Goal: Transaction & Acquisition: Purchase product/service

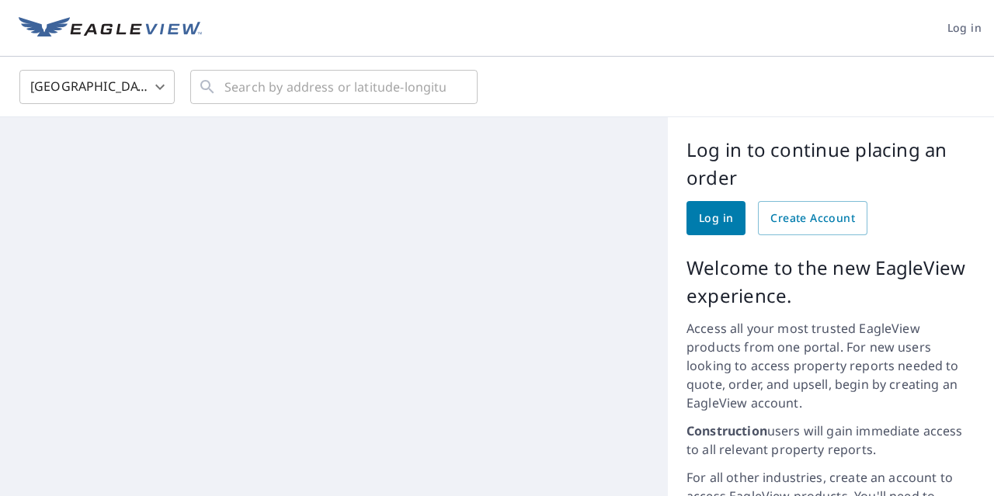
click at [164, 85] on body "Log in United States US ​ ​ © 2025 TomTom, Earthstar Geographics SIO, © 2025 Mi…" at bounding box center [497, 248] width 994 height 496
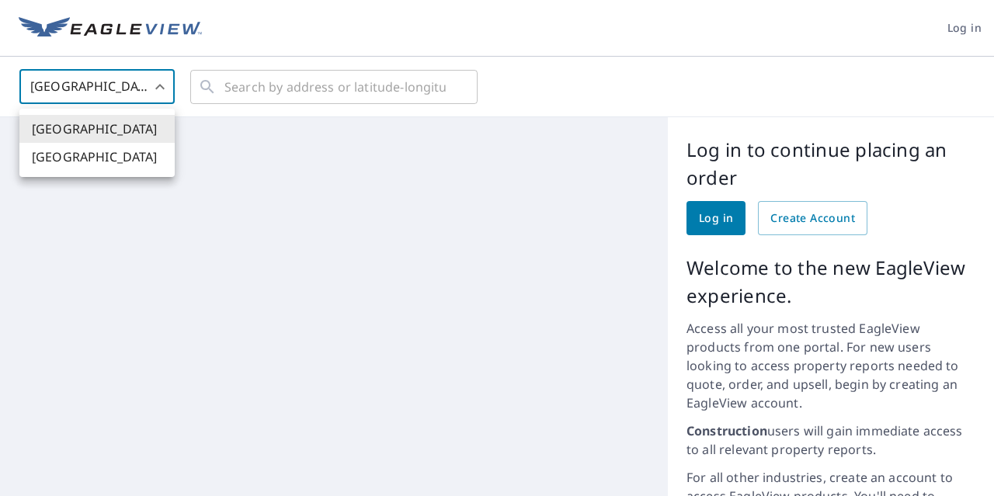
click at [727, 216] on div at bounding box center [497, 248] width 994 height 496
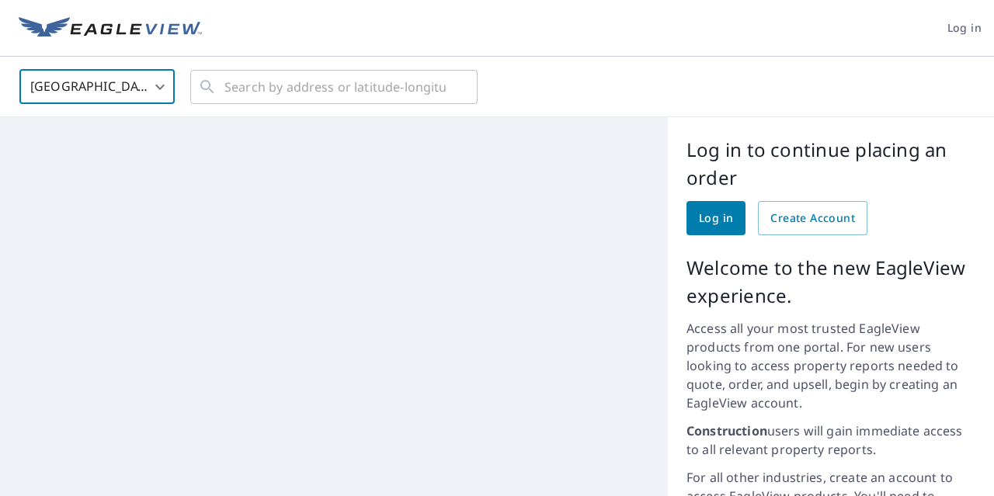
click at [719, 215] on span "Log in" at bounding box center [716, 218] width 34 height 19
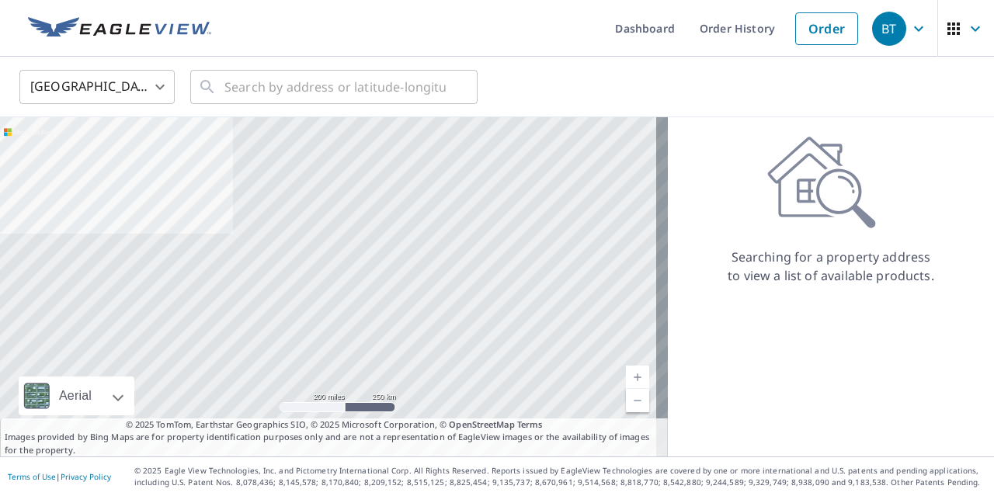
click at [165, 92] on body "BT BT Dashboard Order History Order BT United States US ​ ​ Aerial Road A stand…" at bounding box center [497, 248] width 994 height 496
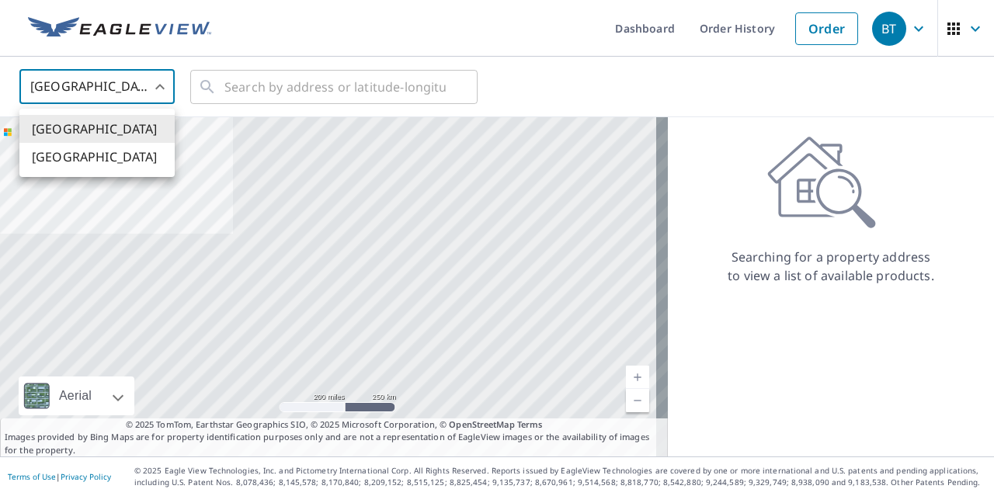
click at [82, 156] on li "[GEOGRAPHIC_DATA]" at bounding box center [96, 157] width 155 height 28
type input "CA"
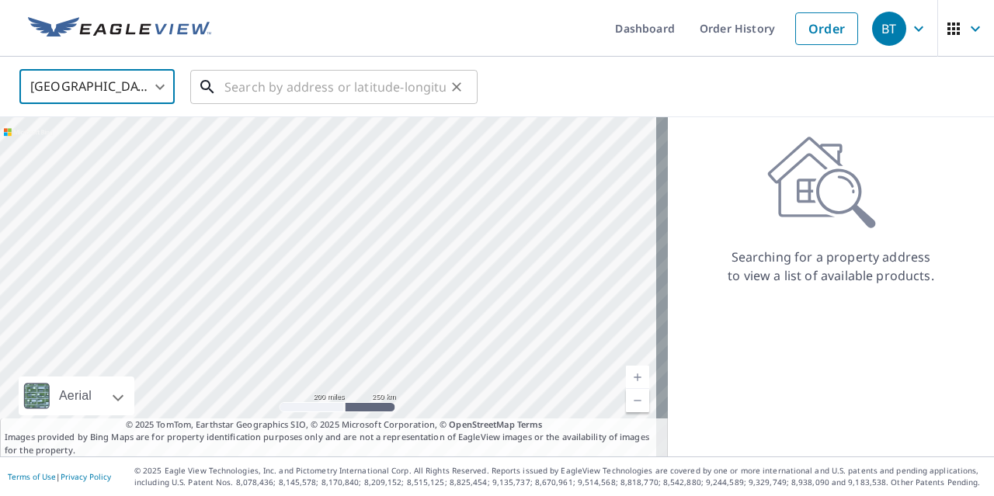
click at [317, 82] on input "text" at bounding box center [334, 86] width 221 height 43
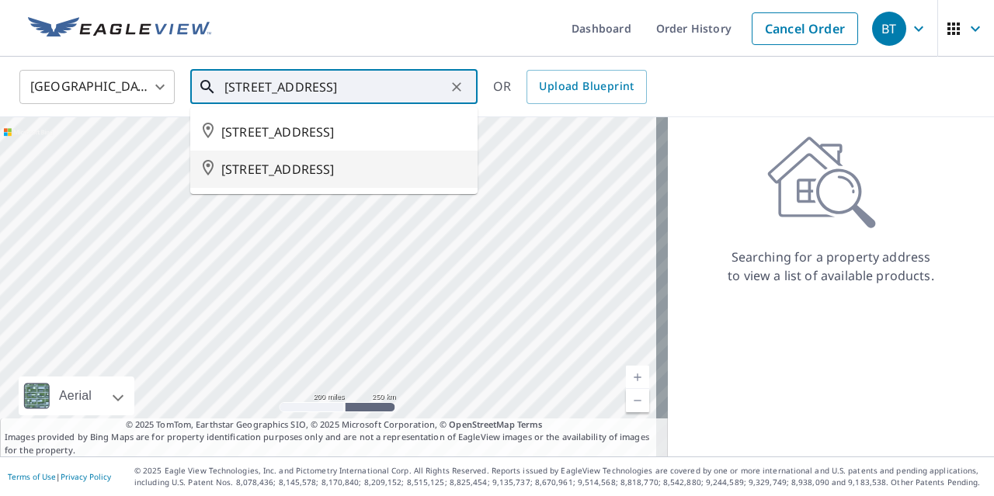
click at [380, 179] on li "[STREET_ADDRESS]" at bounding box center [333, 169] width 287 height 37
type input "[STREET_ADDRESS]"
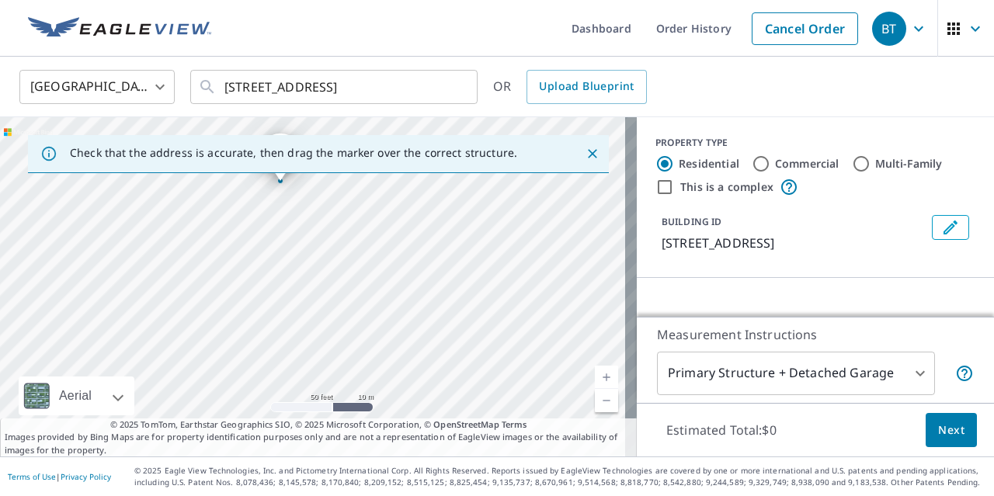
click at [944, 229] on icon "Edit building 1" at bounding box center [951, 228] width 14 height 14
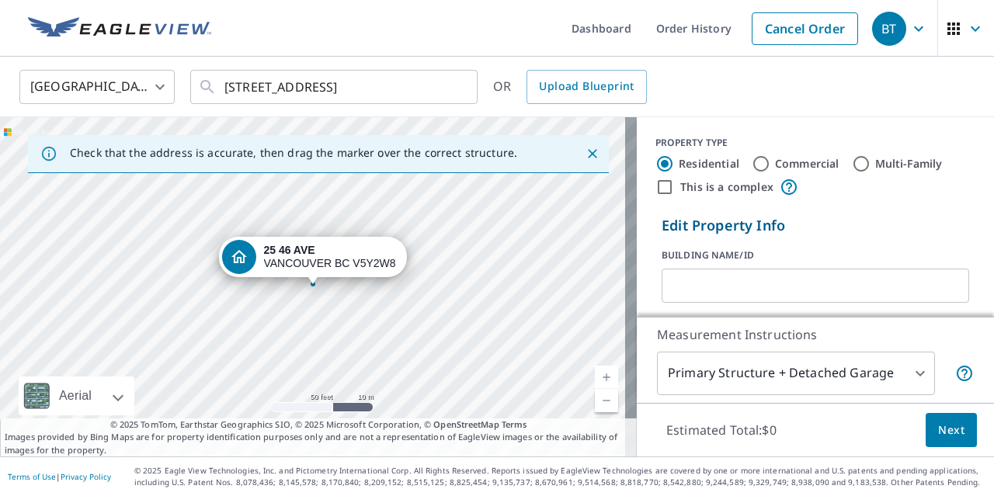
click at [685, 286] on input "text" at bounding box center [816, 285] width 308 height 43
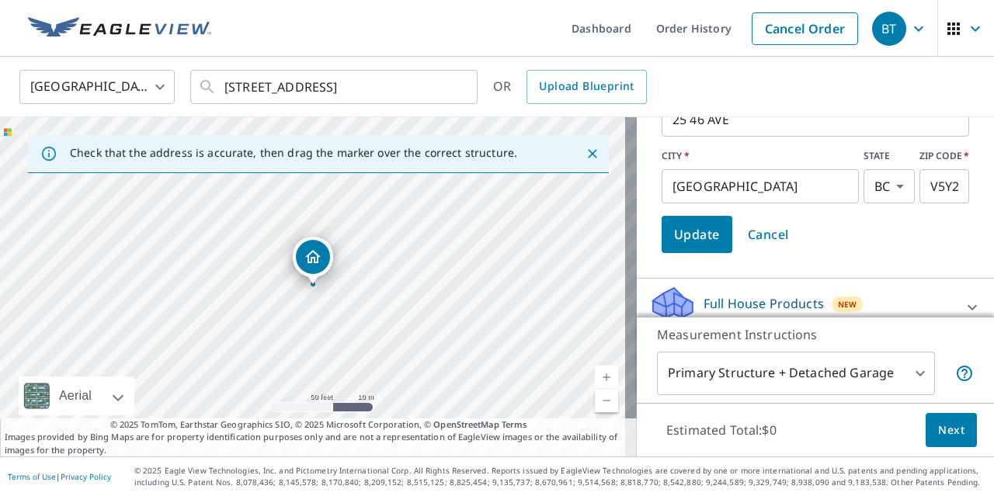
type input "[PERSON_NAME] ROOFING"
click at [662, 232] on button "Update" at bounding box center [697, 234] width 71 height 37
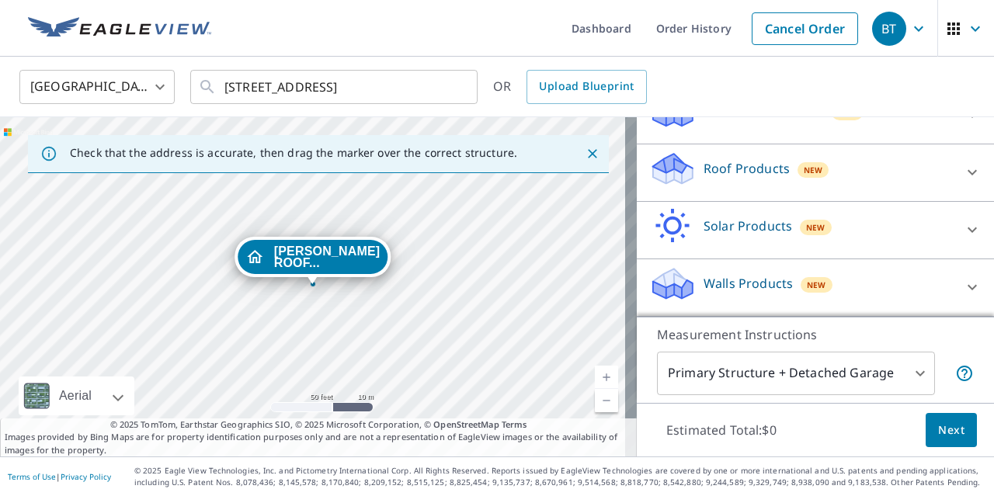
scroll to position [190, 0]
click at [954, 167] on div at bounding box center [972, 174] width 37 height 37
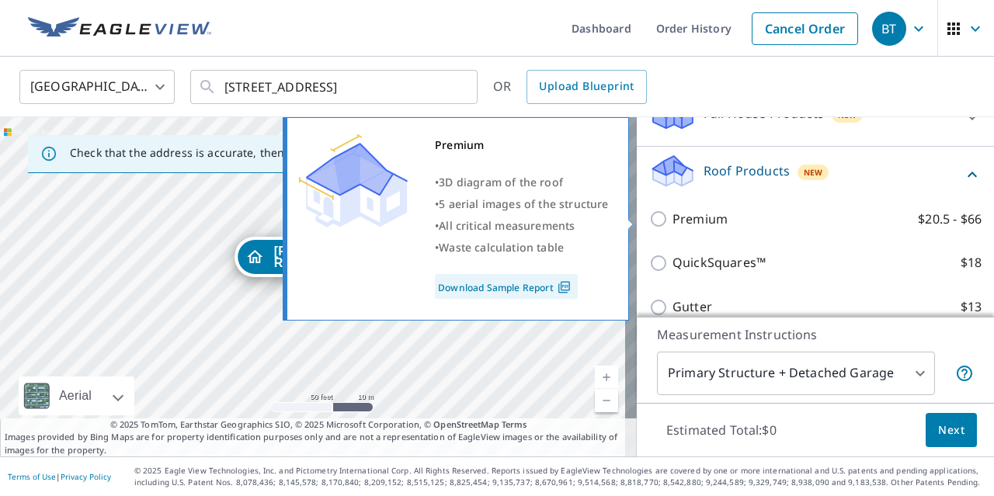
click at [649, 216] on input "Premium $20.5 - $66" at bounding box center [660, 219] width 23 height 19
checkbox input "true"
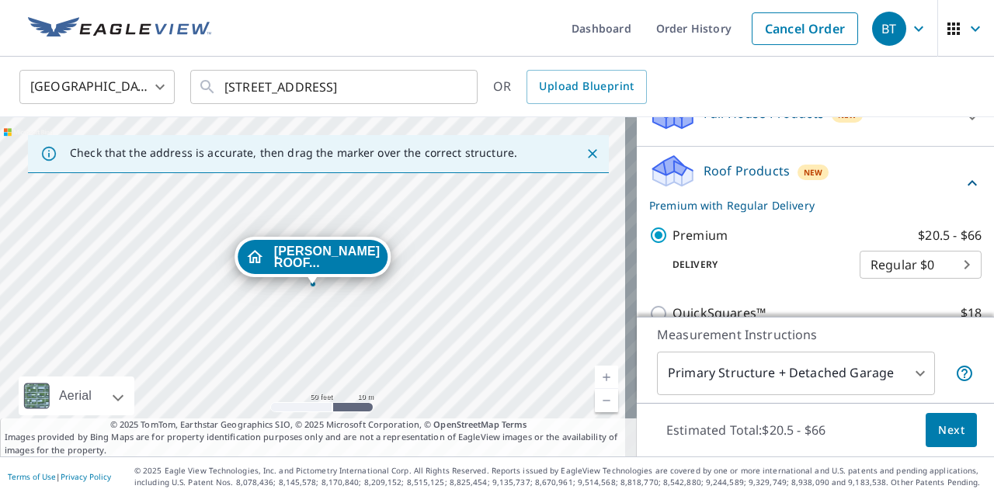
click at [941, 428] on span "Next" at bounding box center [951, 430] width 26 height 19
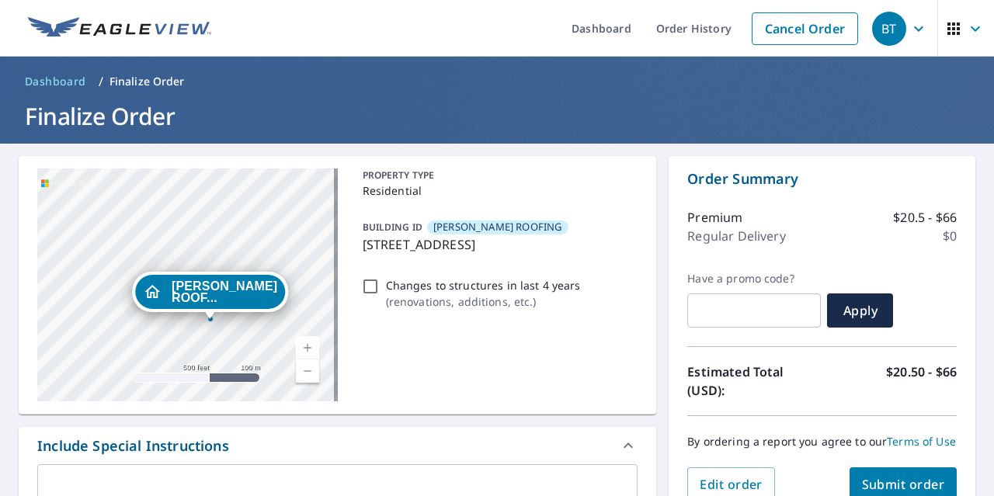
scroll to position [78, 0]
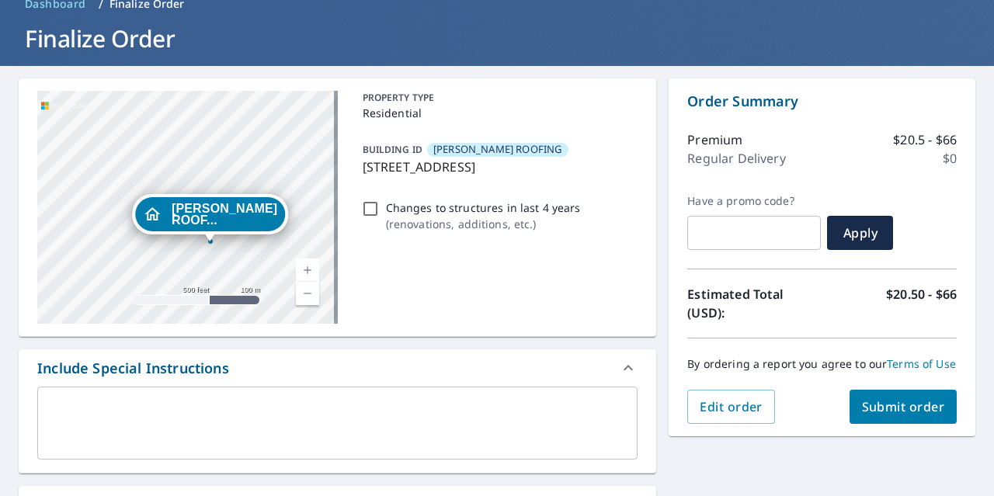
click at [176, 407] on textarea at bounding box center [337, 424] width 579 height 44
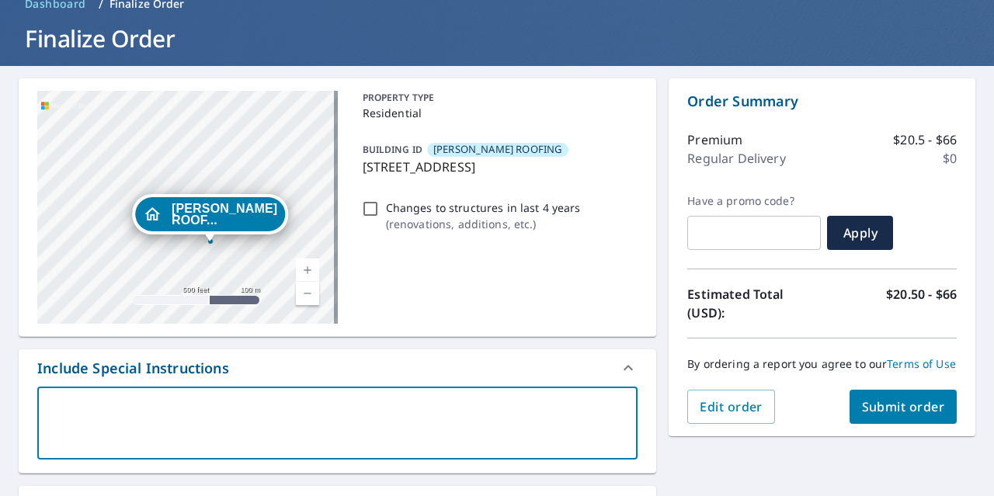
type textarea "T"
type textarea "x"
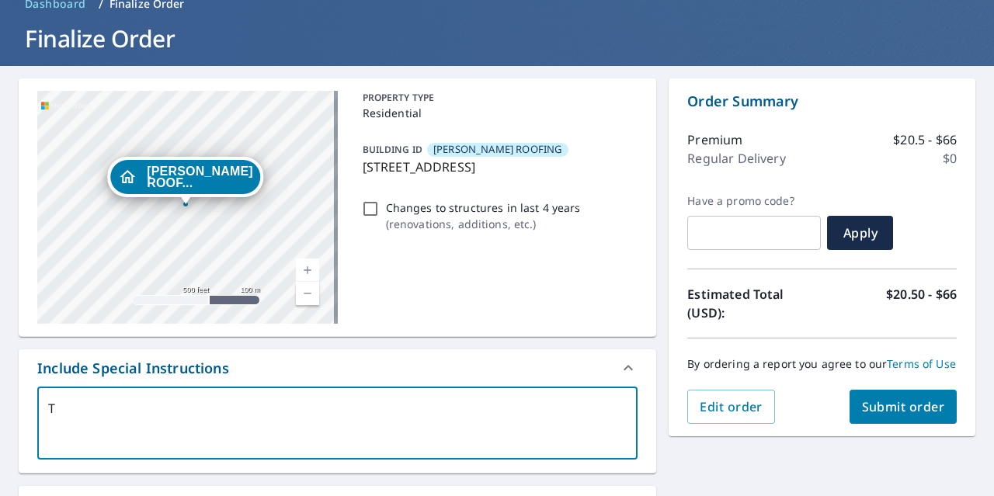
type textarea "TO"
type textarea "x"
type textarea "[PERSON_NAME]"
type textarea "x"
type textarea "[PERSON_NAME]"
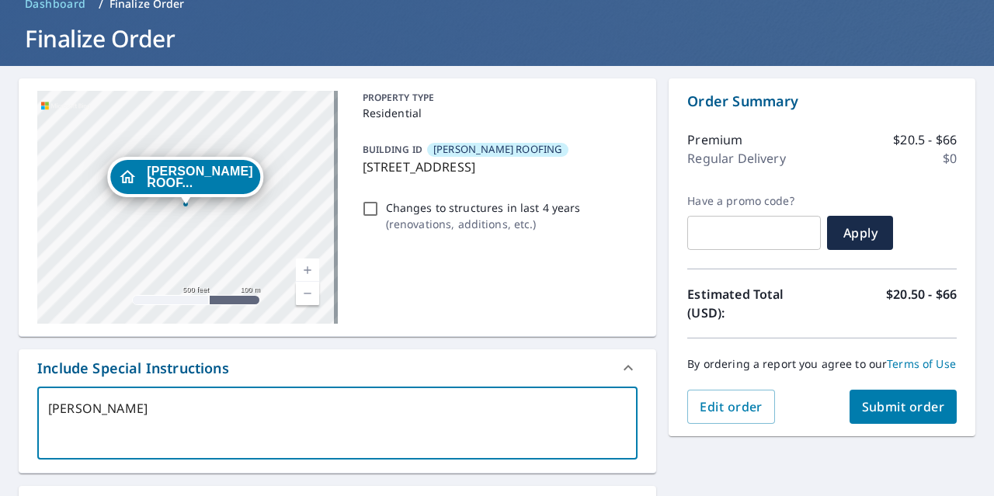
type textarea "x"
type textarea "[PERSON_NAME]"
type textarea "x"
type textarea "[PERSON_NAME]"
type textarea "x"
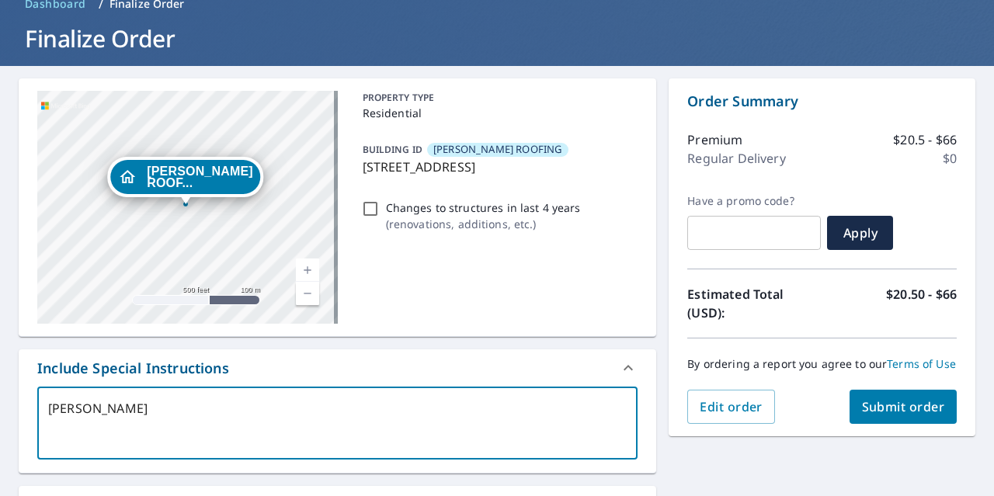
type textarea "[PERSON_NAME]"
type textarea "x"
type textarea "[PERSON_NAME]"
type textarea "x"
type textarea "[PERSON_NAME]"
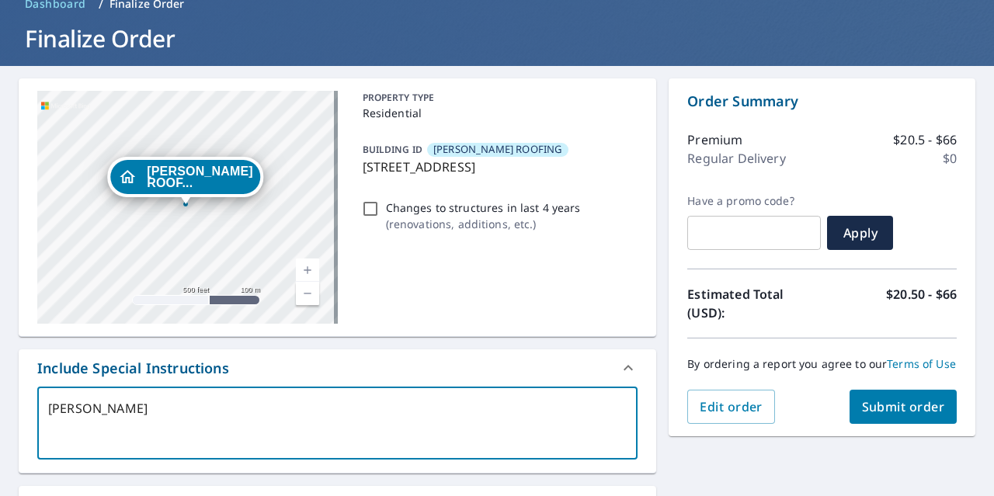
type textarea "x"
type textarea "[PERSON_NAME]"
type textarea "x"
type textarea "[PERSON_NAME]"
type textarea "x"
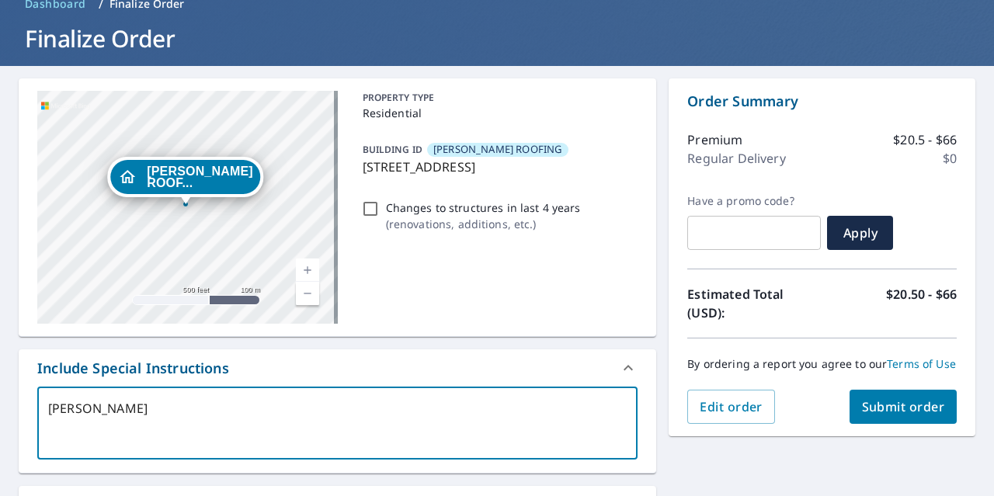
type textarea "[PERSON_NAME]"
type textarea "x"
type textarea "[PERSON_NAME]"
type textarea "x"
type textarea "[PERSON_NAME]"
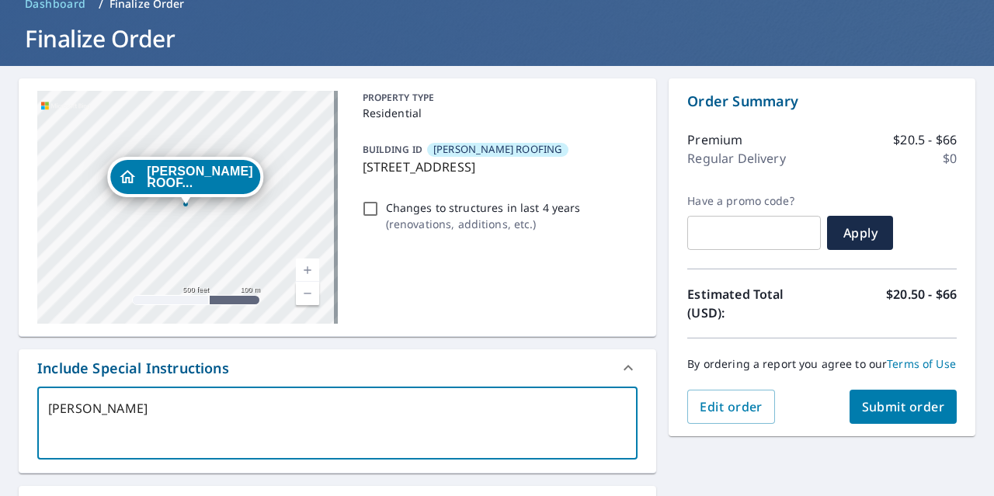
type textarea "x"
type textarea "[PERSON_NAME]"
type textarea "x"
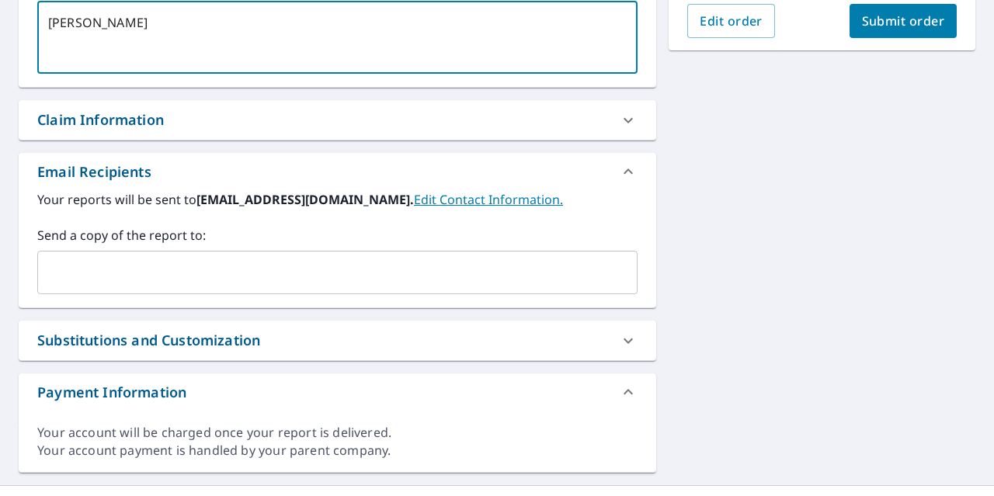
scroll to position [466, 0]
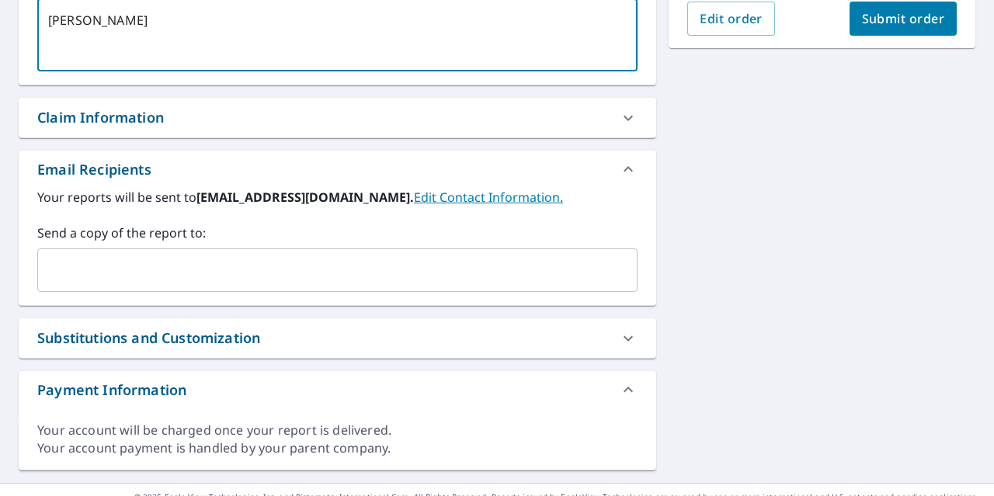
type textarea "[PERSON_NAME]"
type textarea "x"
click at [162, 268] on input "text" at bounding box center [325, 271] width 563 height 30
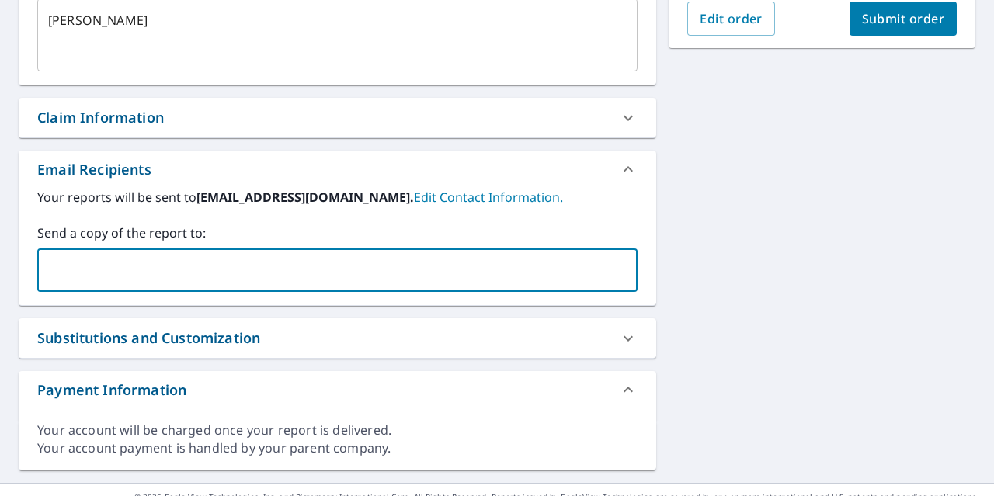
type input "[PERSON_NAME][EMAIL_ADDRESS][PERSON_NAME][DOMAIN_NAME]"
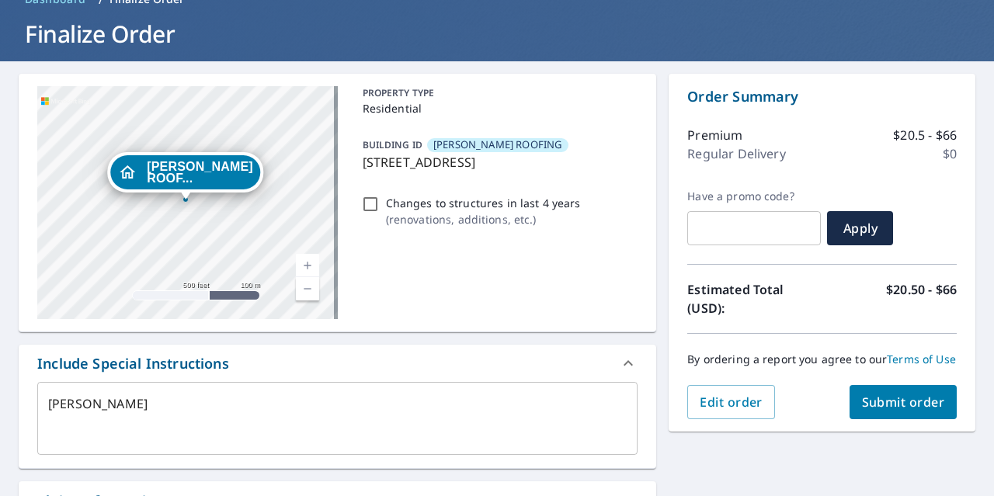
scroll to position [155, 0]
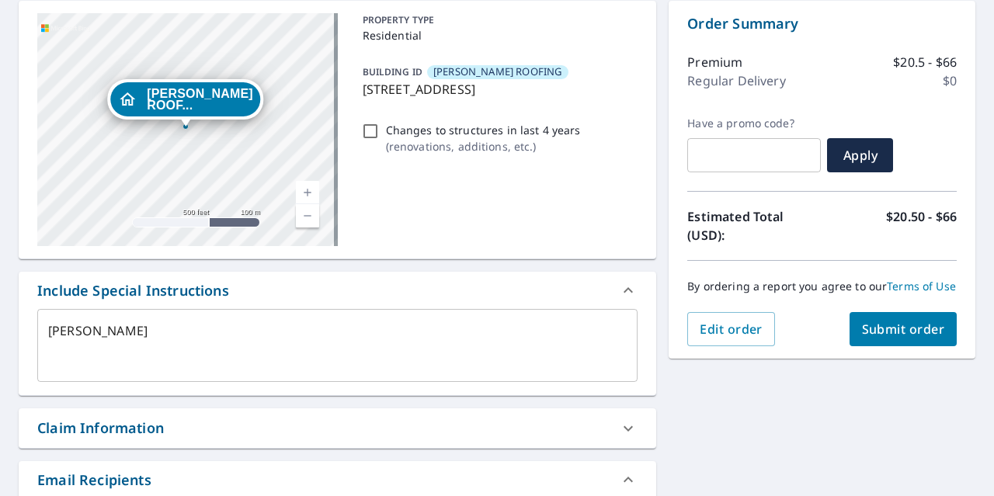
type textarea "x"
click at [872, 338] on span "Submit order" at bounding box center [903, 329] width 83 height 17
type textarea "x"
